Goal: Transaction & Acquisition: Purchase product/service

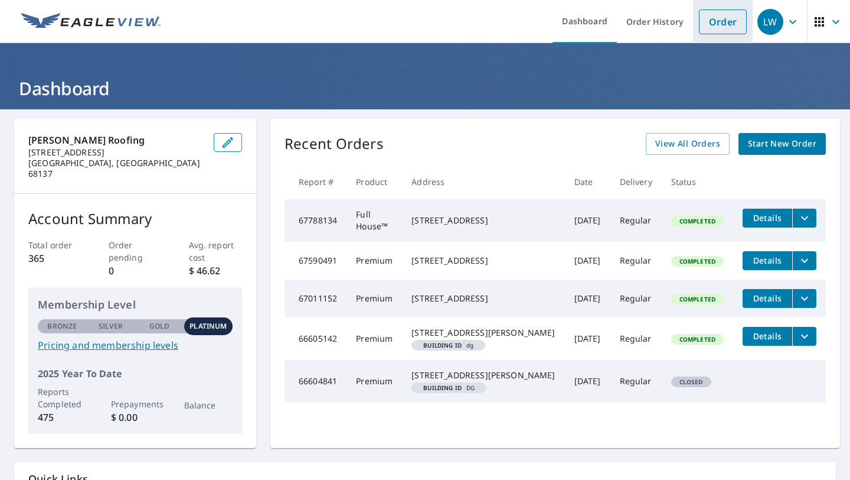
click at [732, 21] on link "Order" at bounding box center [723, 21] width 48 height 25
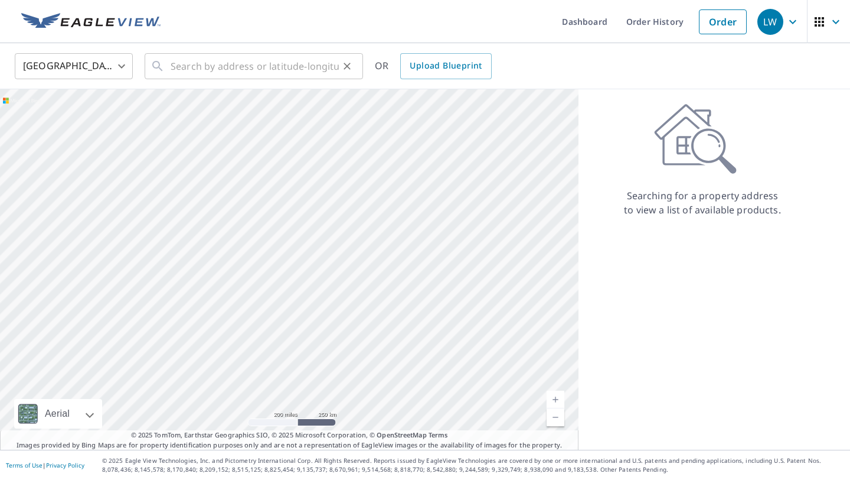
click at [161, 70] on icon at bounding box center [157, 66] width 10 height 10
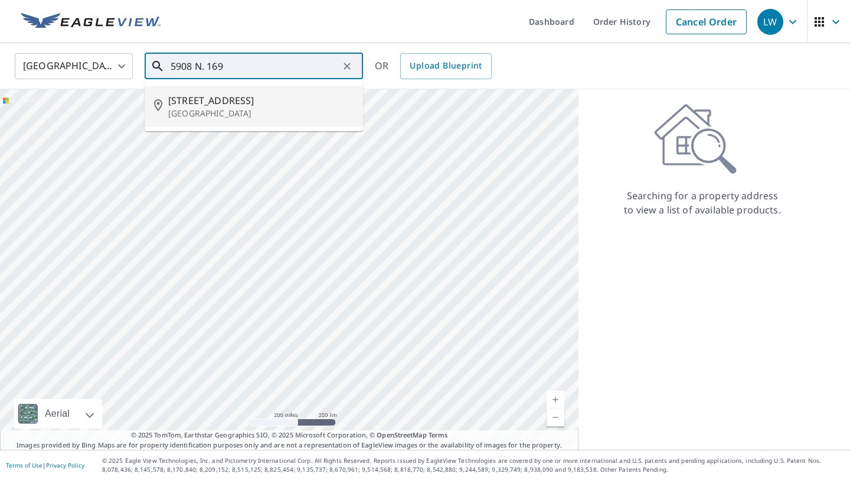
click at [218, 99] on span "[STREET_ADDRESS]" at bounding box center [260, 100] width 185 height 14
type input "[STREET_ADDRESS]"
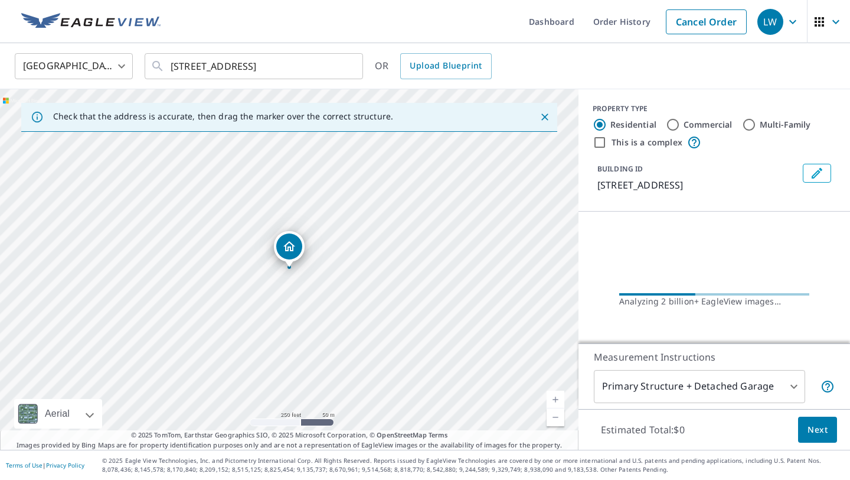
click at [550, 395] on link "Current Level 17, Zoom In" at bounding box center [556, 399] width 18 height 18
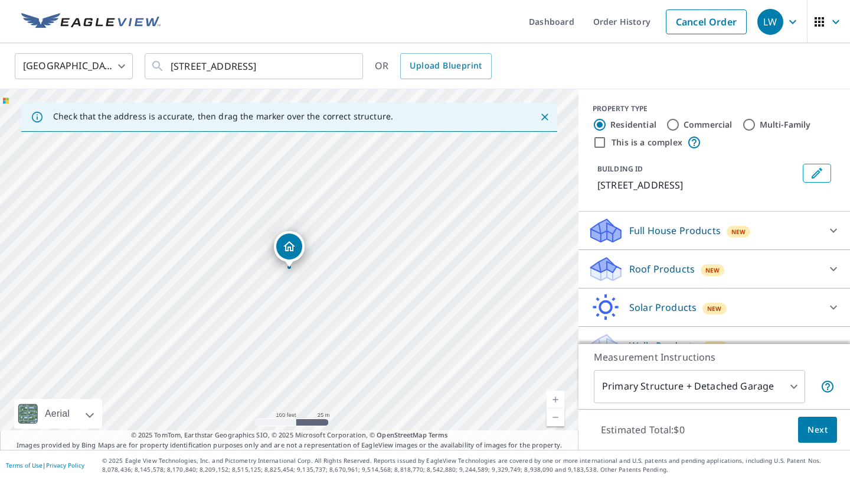
click at [550, 395] on link "Current Level 18, Zoom In" at bounding box center [556, 399] width 18 height 18
click at [550, 395] on link "Current Level 19, Zoom In" at bounding box center [556, 399] width 18 height 18
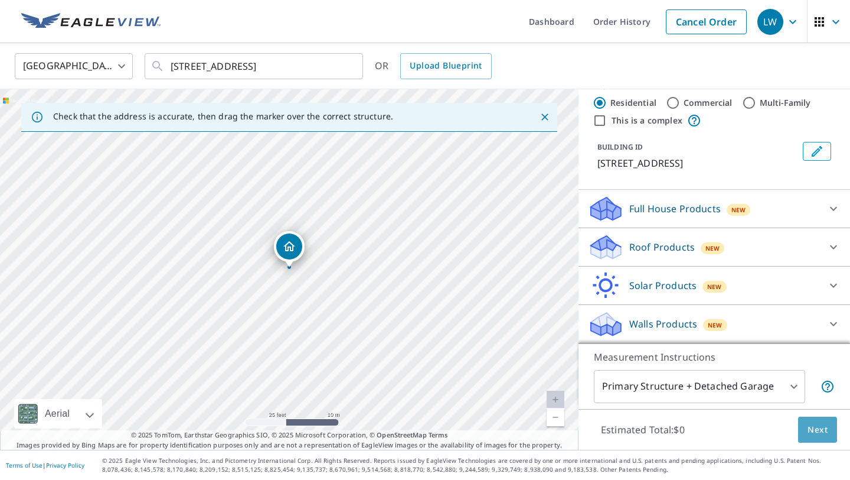
click at [812, 423] on span "Next" at bounding box center [818, 429] width 20 height 15
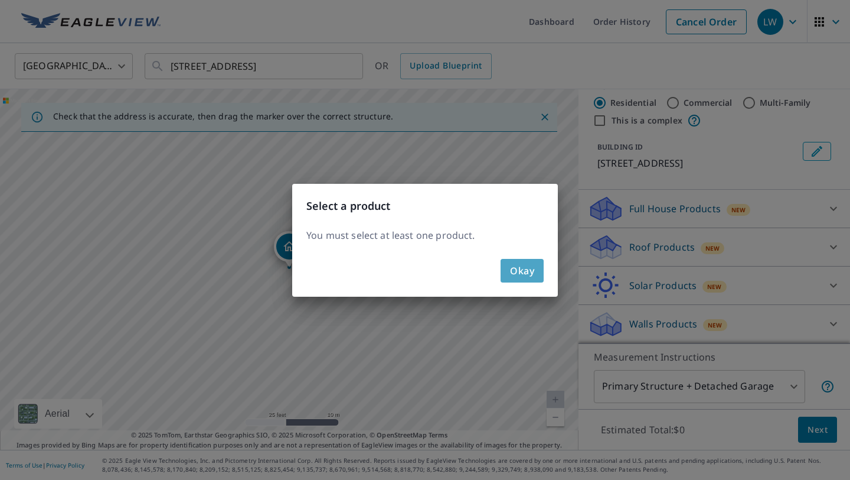
click at [533, 273] on span "Okay" at bounding box center [522, 270] width 24 height 17
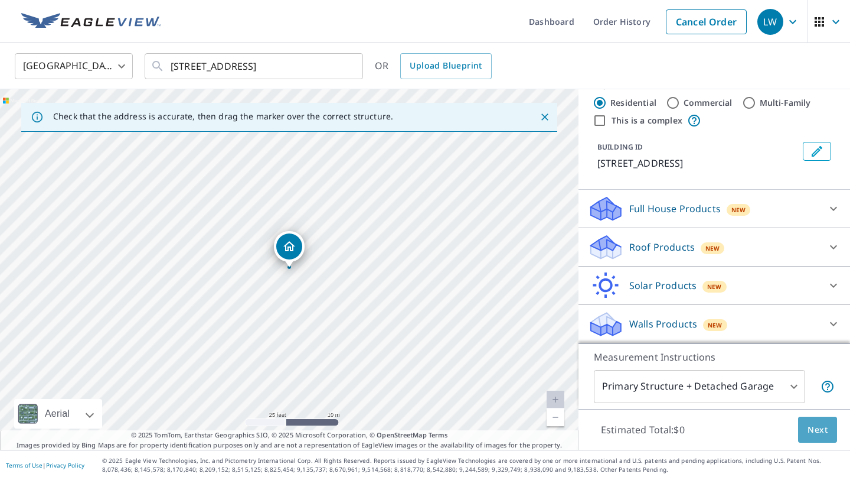
click at [824, 427] on span "Next" at bounding box center [818, 429] width 20 height 15
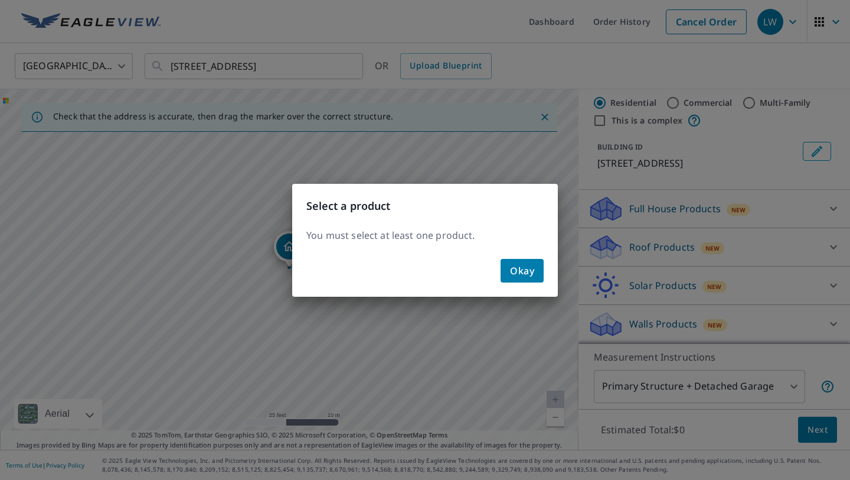
click at [537, 273] on button "Okay" at bounding box center [522, 271] width 43 height 24
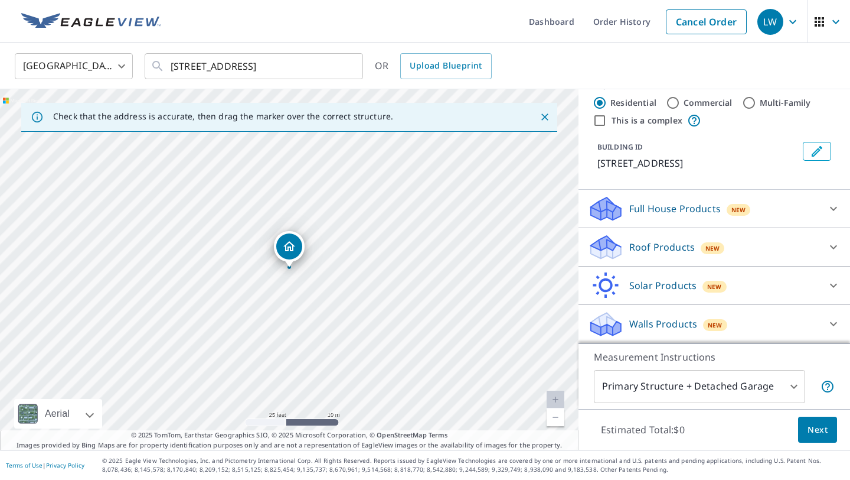
click at [644, 250] on p "Roof Products" at bounding box center [662, 247] width 66 height 14
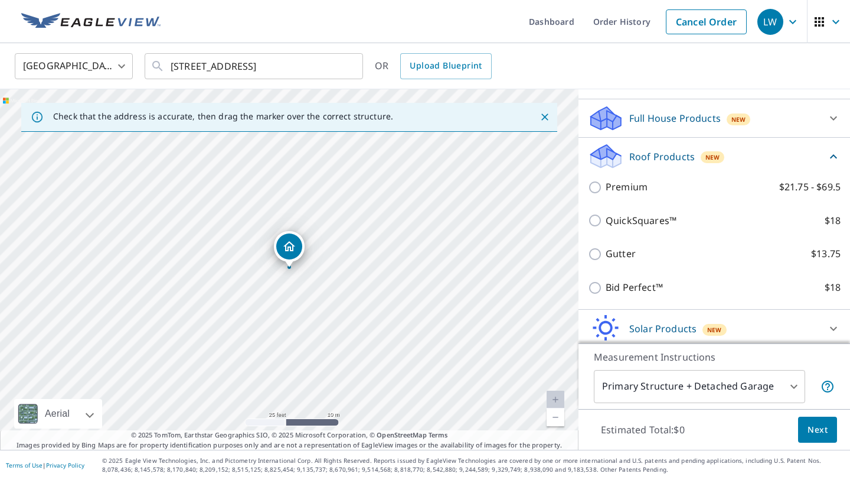
scroll to position [114, 0]
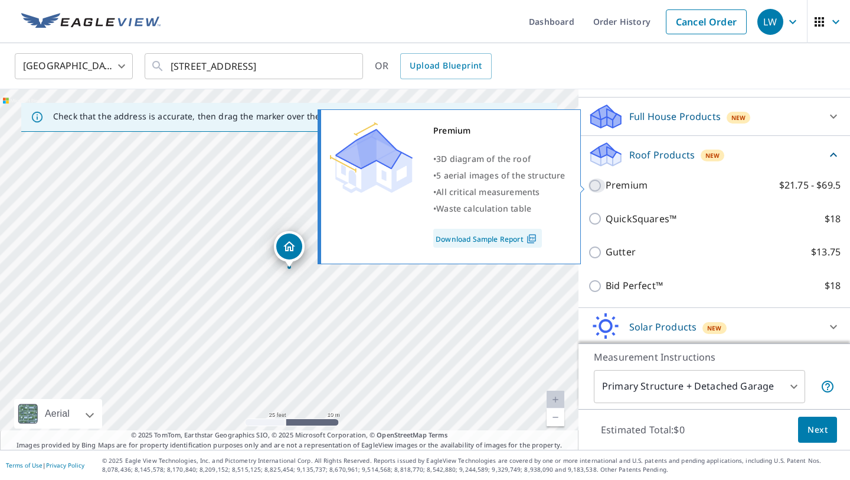
click at [596, 185] on input "Premium $21.75 - $69.5" at bounding box center [597, 185] width 18 height 14
checkbox input "true"
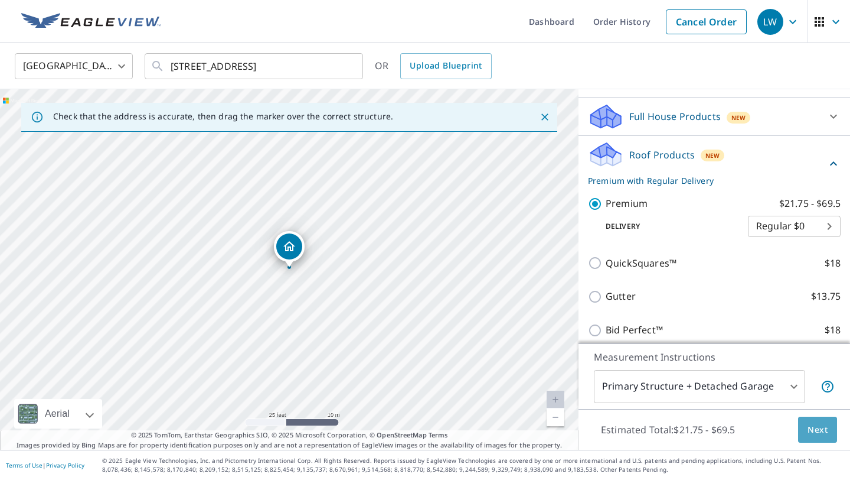
click at [818, 424] on span "Next" at bounding box center [818, 429] width 20 height 15
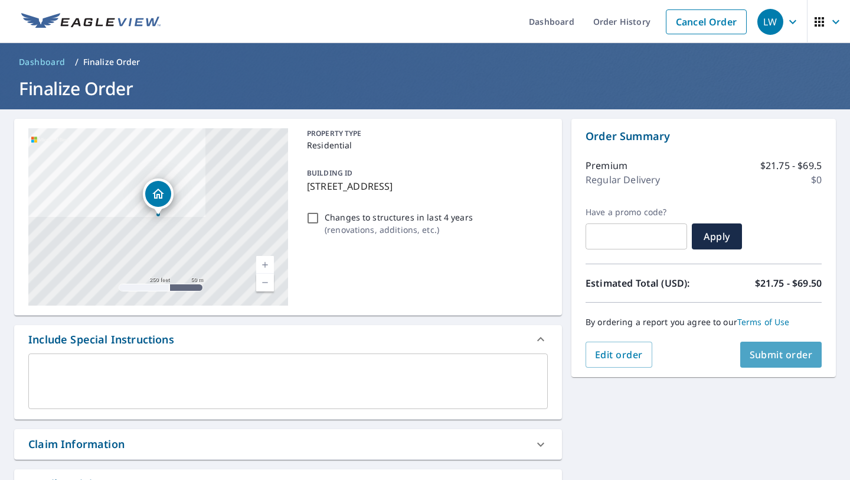
click at [784, 352] on span "Submit order" at bounding box center [781, 354] width 63 height 13
checkbox input "true"
